Goal: Task Accomplishment & Management: Use online tool/utility

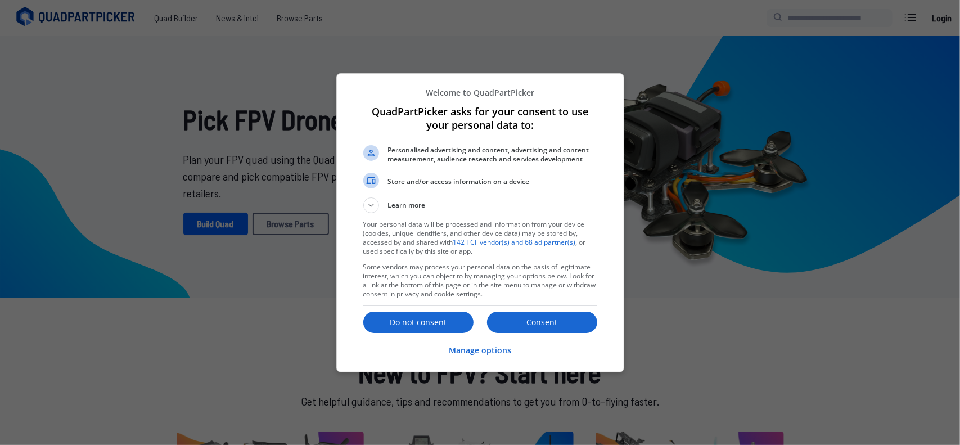
click at [539, 333] on div "Consent Do not consent" at bounding box center [480, 322] width 234 height 24
click at [527, 323] on p "Consent" at bounding box center [542, 322] width 110 height 11
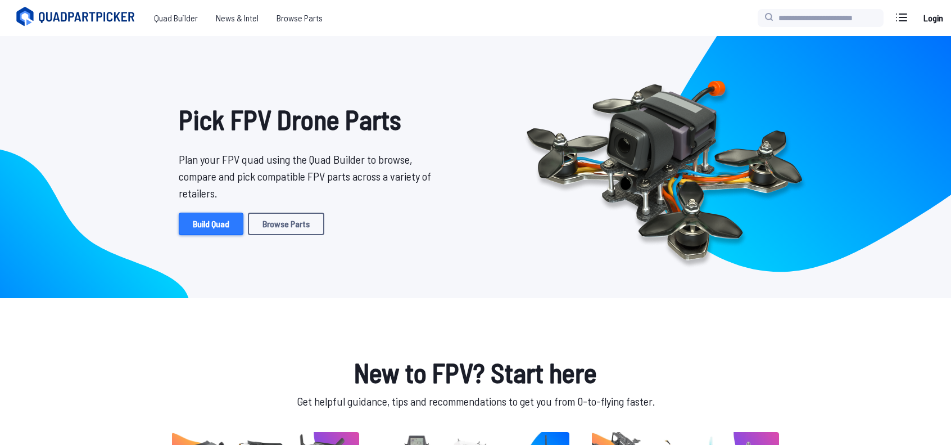
click at [197, 221] on link "Build Quad" at bounding box center [211, 224] width 65 height 22
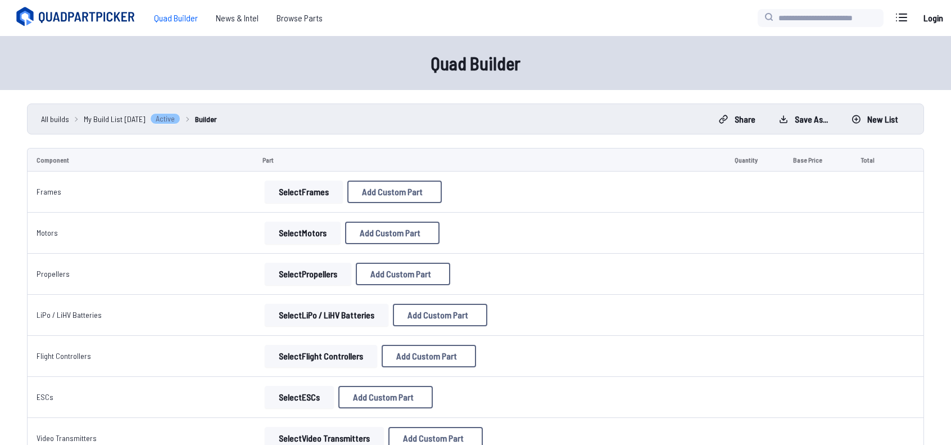
click at [300, 187] on button "Select Frames" at bounding box center [304, 191] width 78 height 22
click at [300, 188] on button "Select Frames" at bounding box center [304, 191] width 78 height 22
click at [297, 188] on button "Select Frames" at bounding box center [304, 191] width 78 height 22
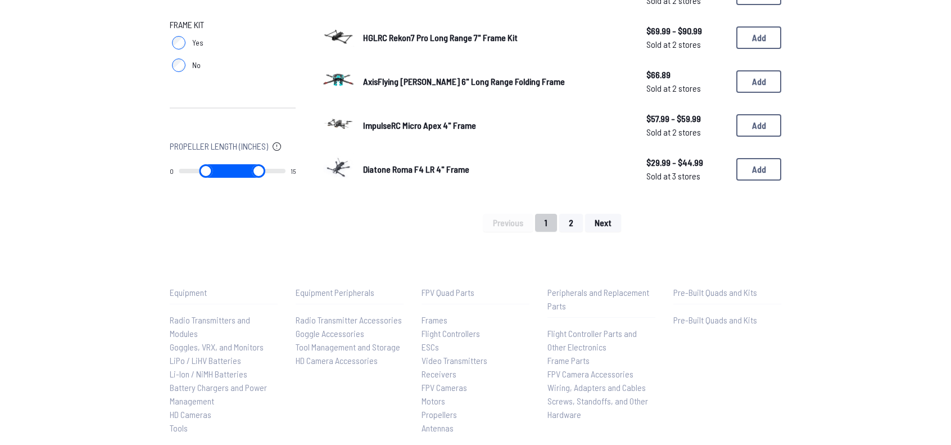
scroll to position [843, 0]
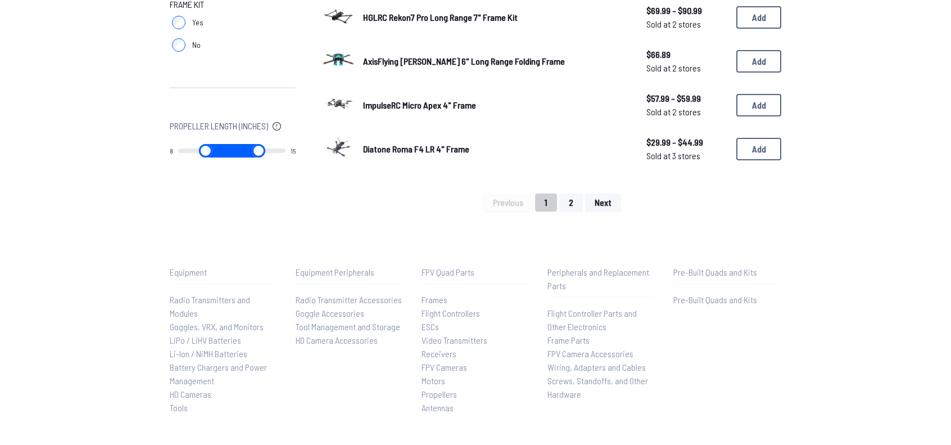
drag, startPoint x: 187, startPoint y: 152, endPoint x: 256, endPoint y: 152, distance: 69.7
type input "*"
click at [233, 152] on input "range" at bounding box center [205, 150] width 55 height 13
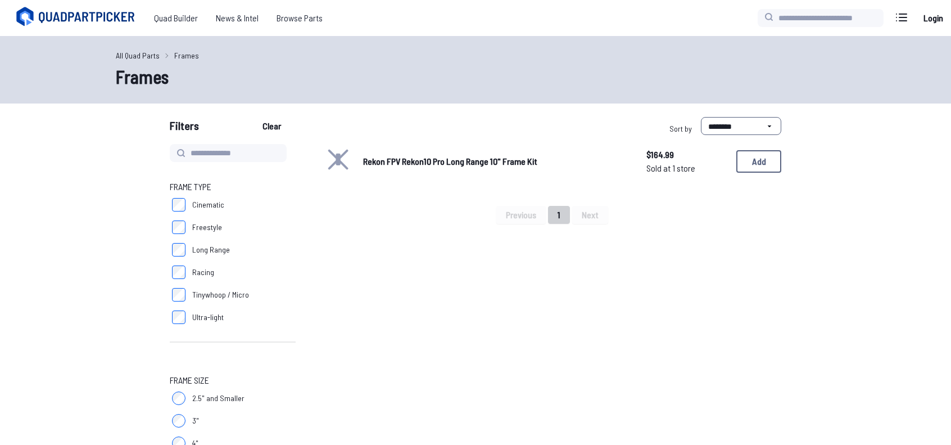
type input "*"
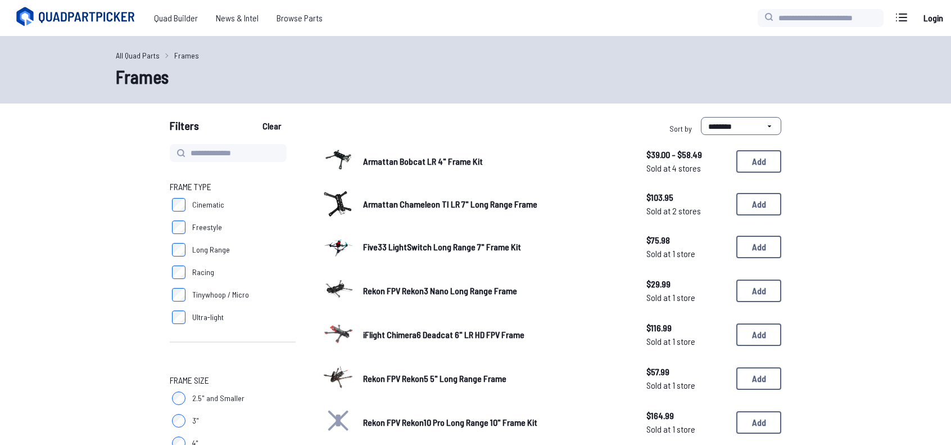
scroll to position [843, 0]
